Goal: Transaction & Acquisition: Purchase product/service

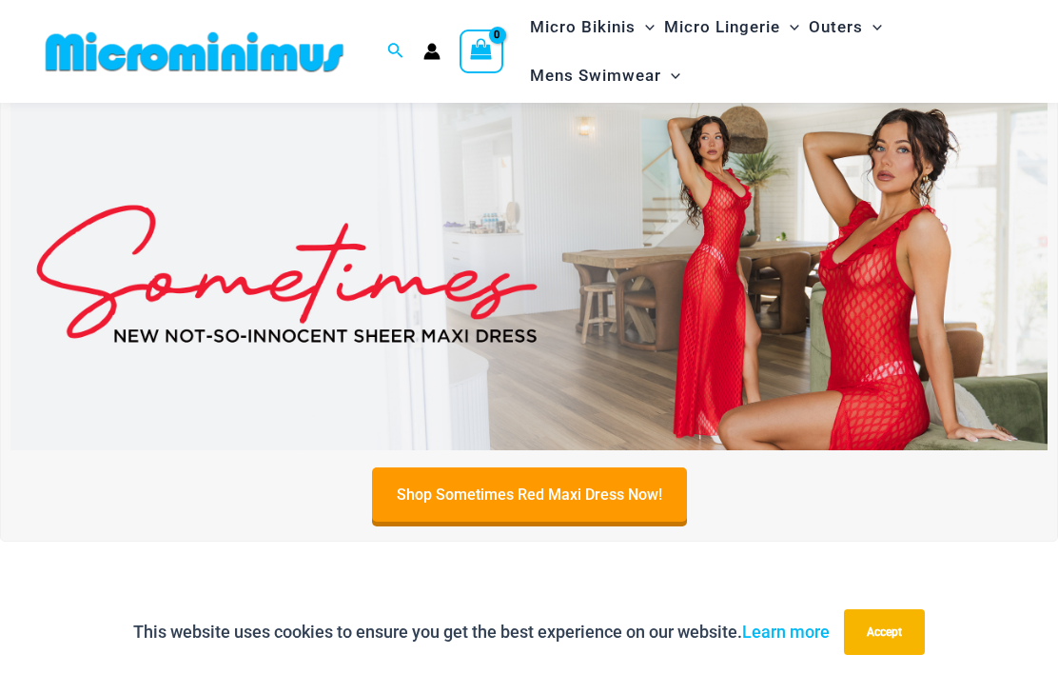
scroll to position [84, 0]
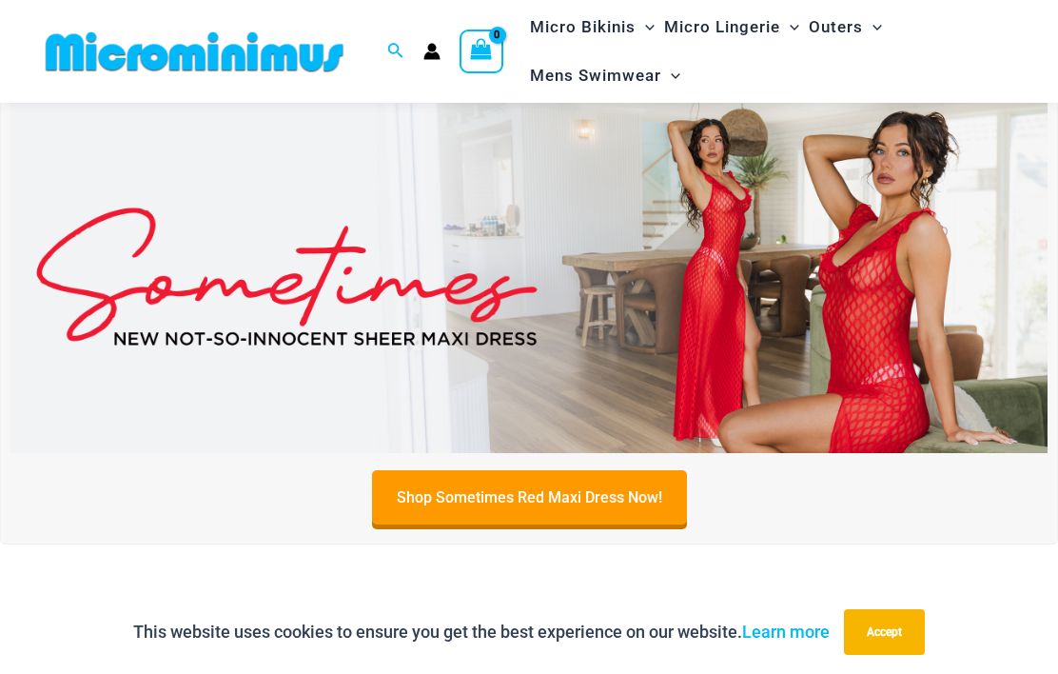
click at [635, 497] on link "Shop Sometimes Red Maxi Dress Now!" at bounding box center [529, 497] width 315 height 54
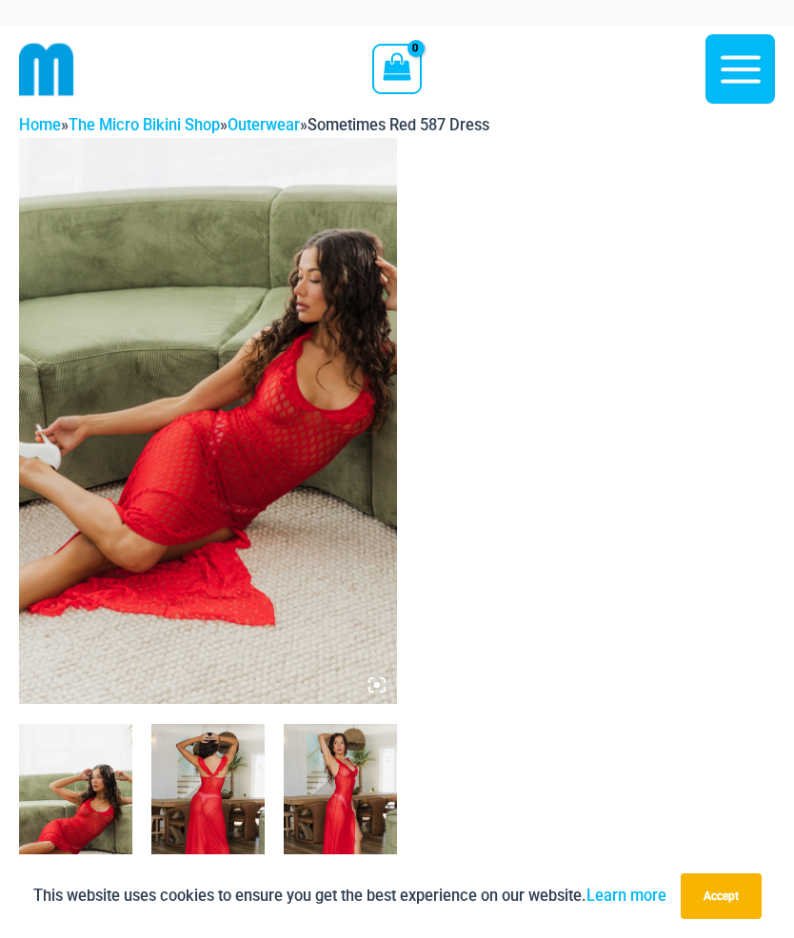
click at [729, 49] on icon "button" at bounding box center [741, 70] width 48 height 48
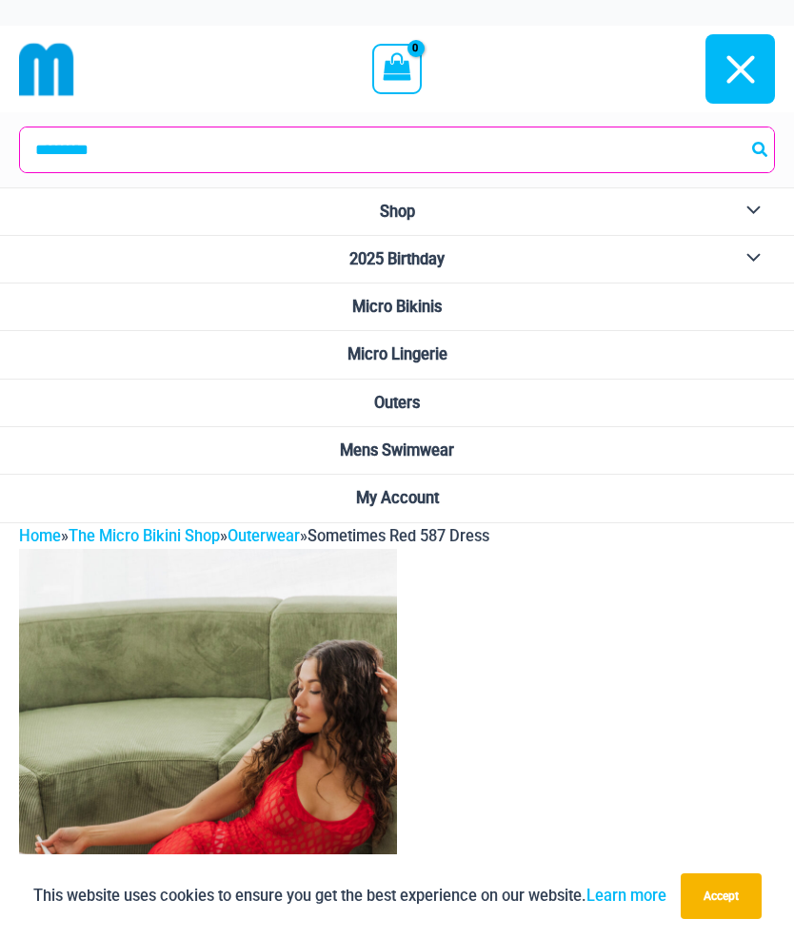
click at [470, 204] on link "Shop" at bounding box center [397, 212] width 794 height 48
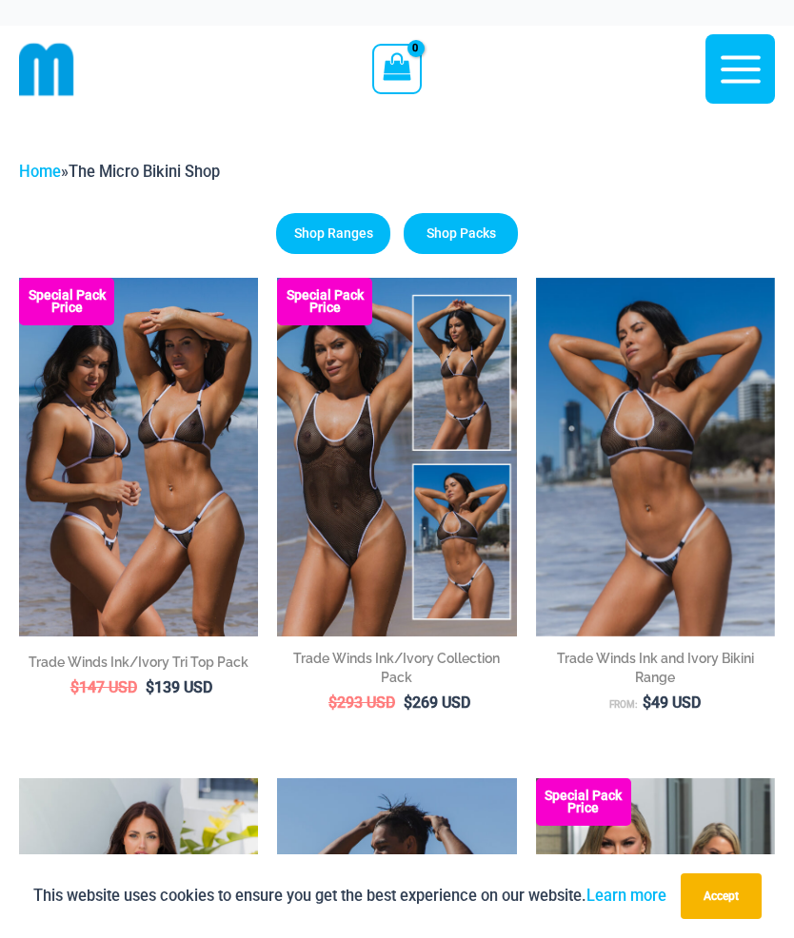
click at [738, 57] on icon "button" at bounding box center [740, 69] width 40 height 28
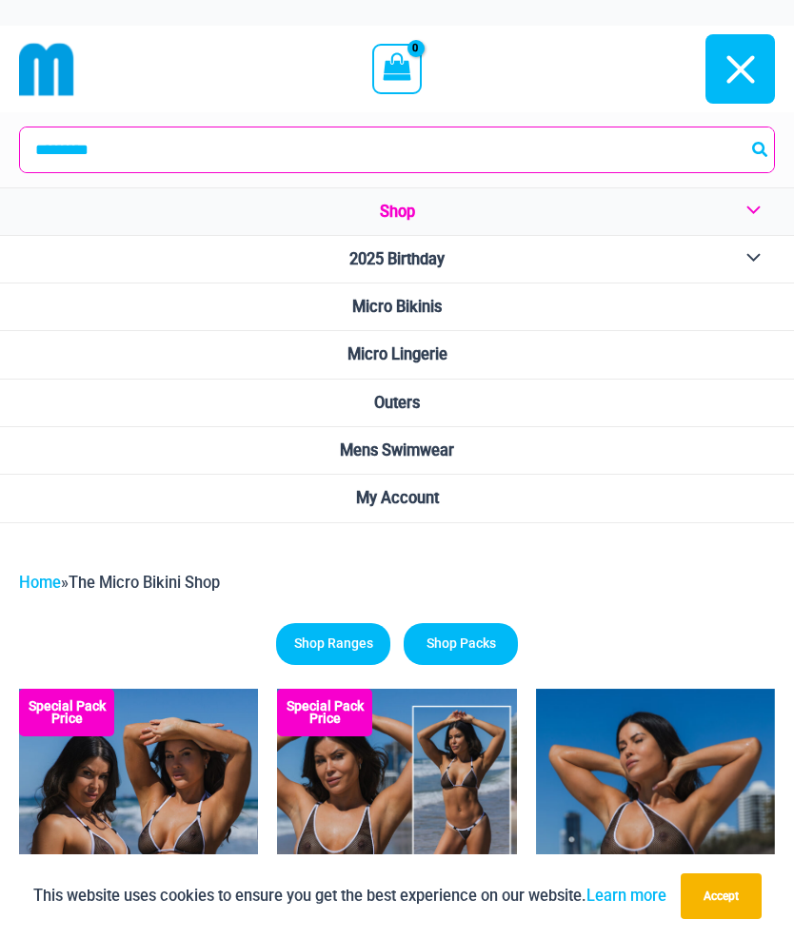
click at [609, 89] on div "Main Menu" at bounding box center [608, 69] width 334 height 87
click at [741, 74] on icon "button" at bounding box center [741, 70] width 48 height 48
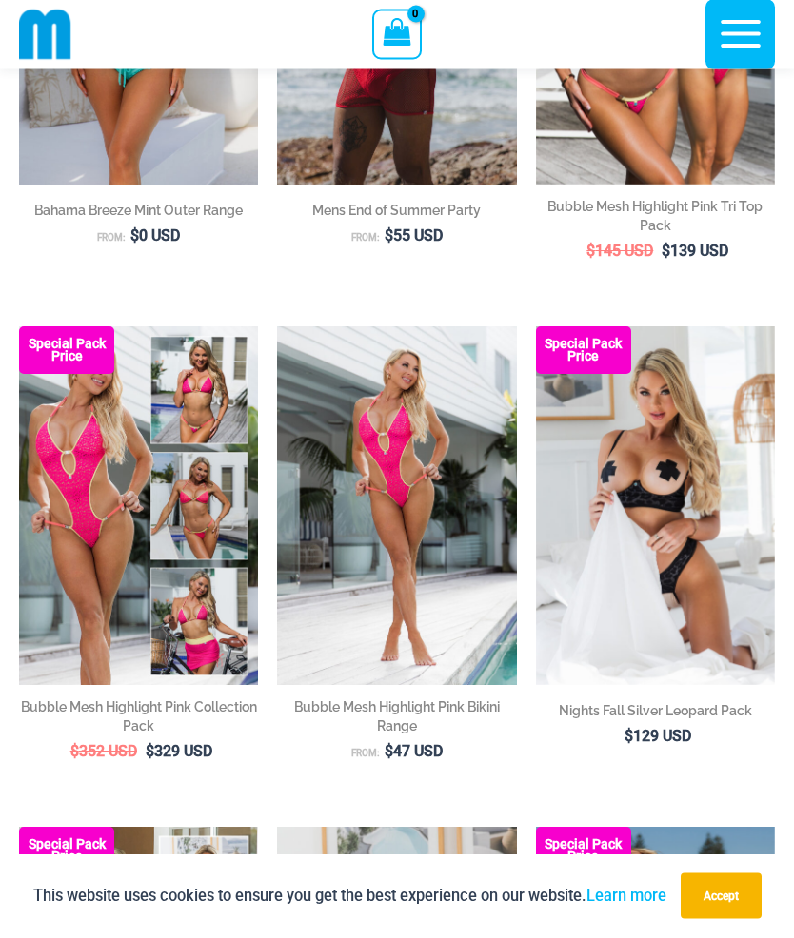
click at [727, 890] on button "Accept" at bounding box center [720, 897] width 81 height 46
